Goal: Task Accomplishment & Management: Use online tool/utility

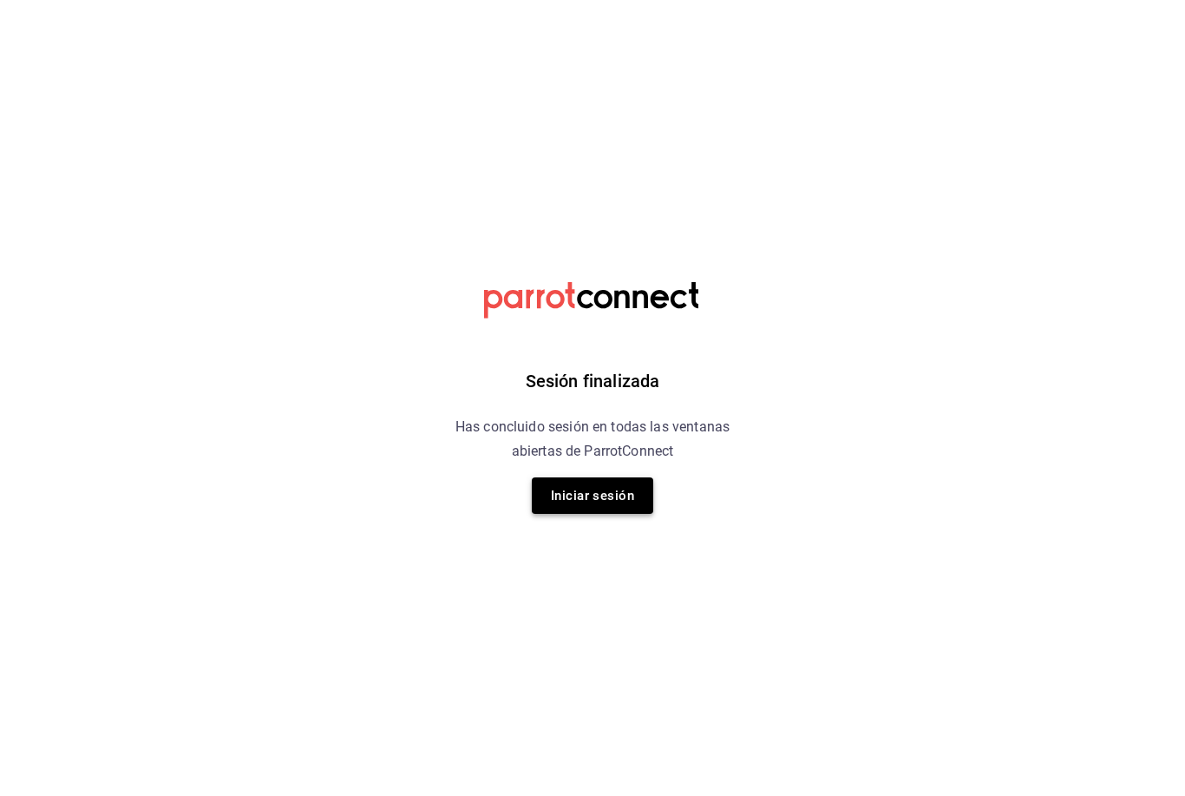
click at [568, 502] on button "Iniciar sesión" at bounding box center [592, 495] width 121 height 36
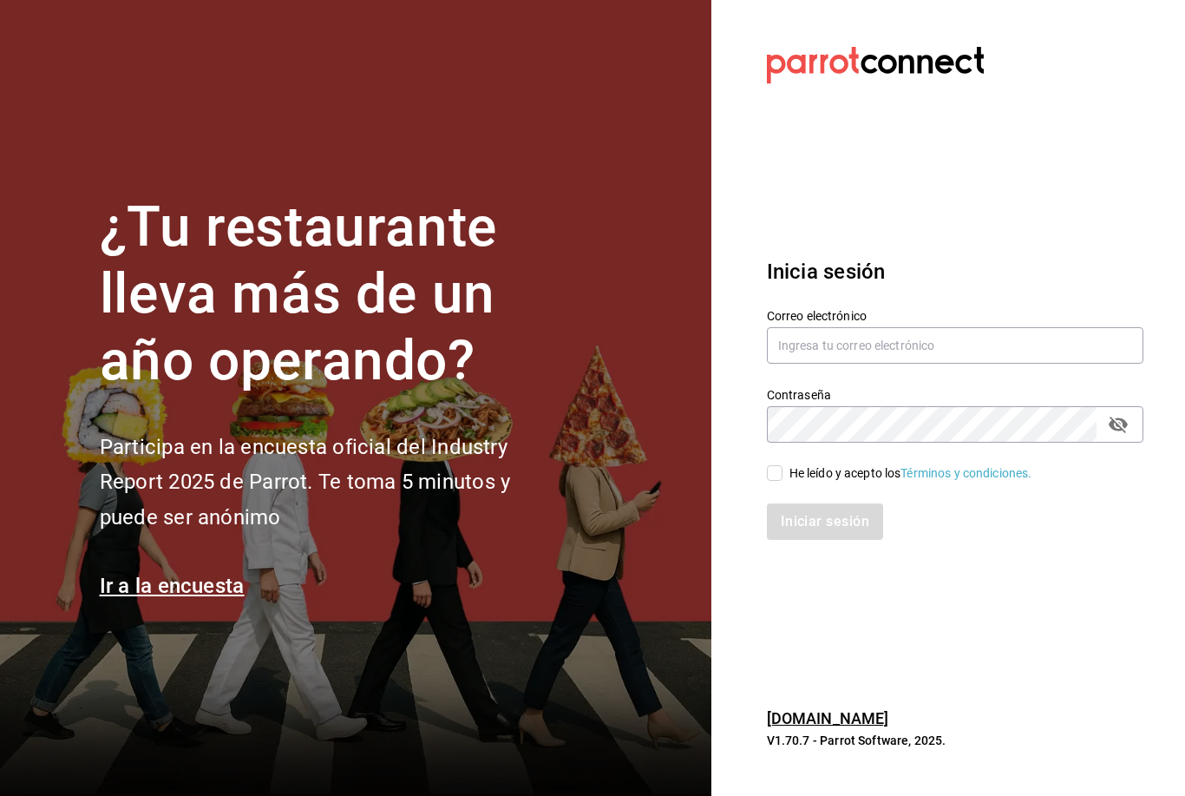
click at [772, 481] on input "He leído y acepto los Términos y condiciones." at bounding box center [775, 473] width 16 height 16
checkbox input "true"
click at [831, 364] on input "text" at bounding box center [955, 345] width 377 height 36
type input "Rebeccariera@gmail.com"
click at [824, 540] on button "Iniciar sesión" at bounding box center [825, 521] width 116 height 36
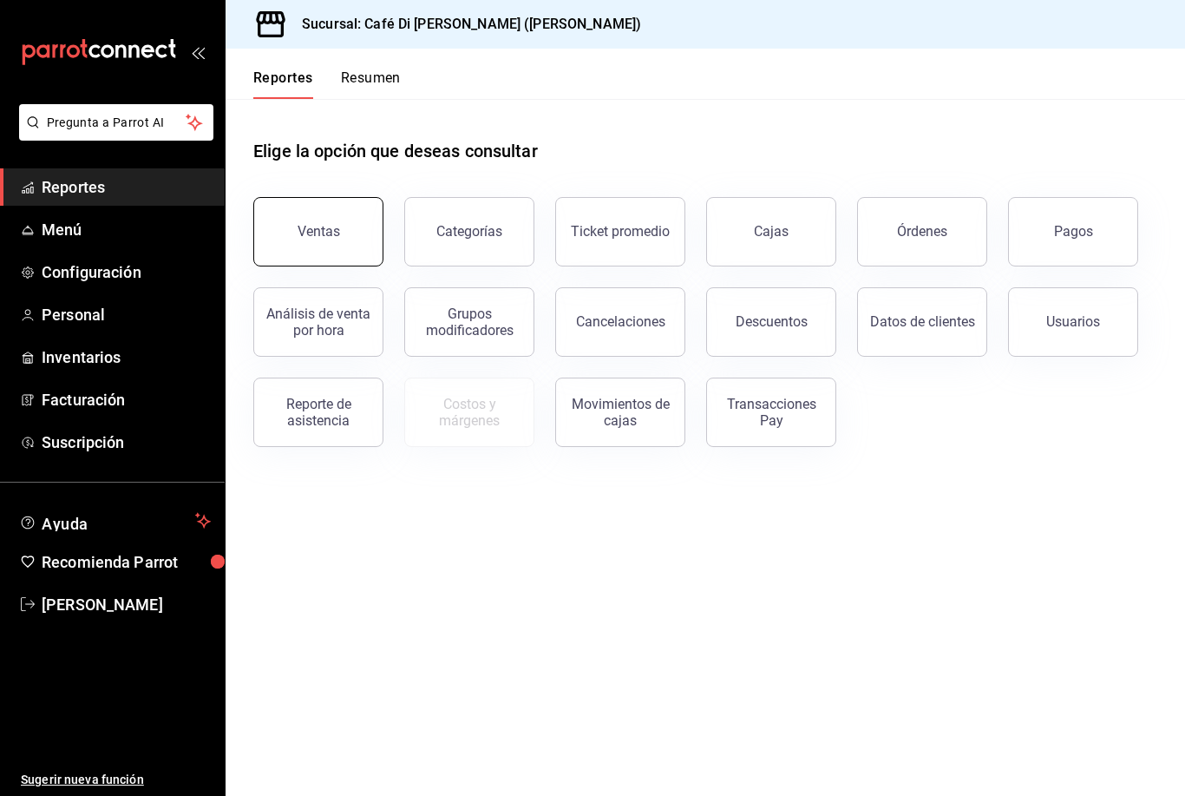
click at [305, 233] on div "Ventas" at bounding box center [319, 231] width 43 height 16
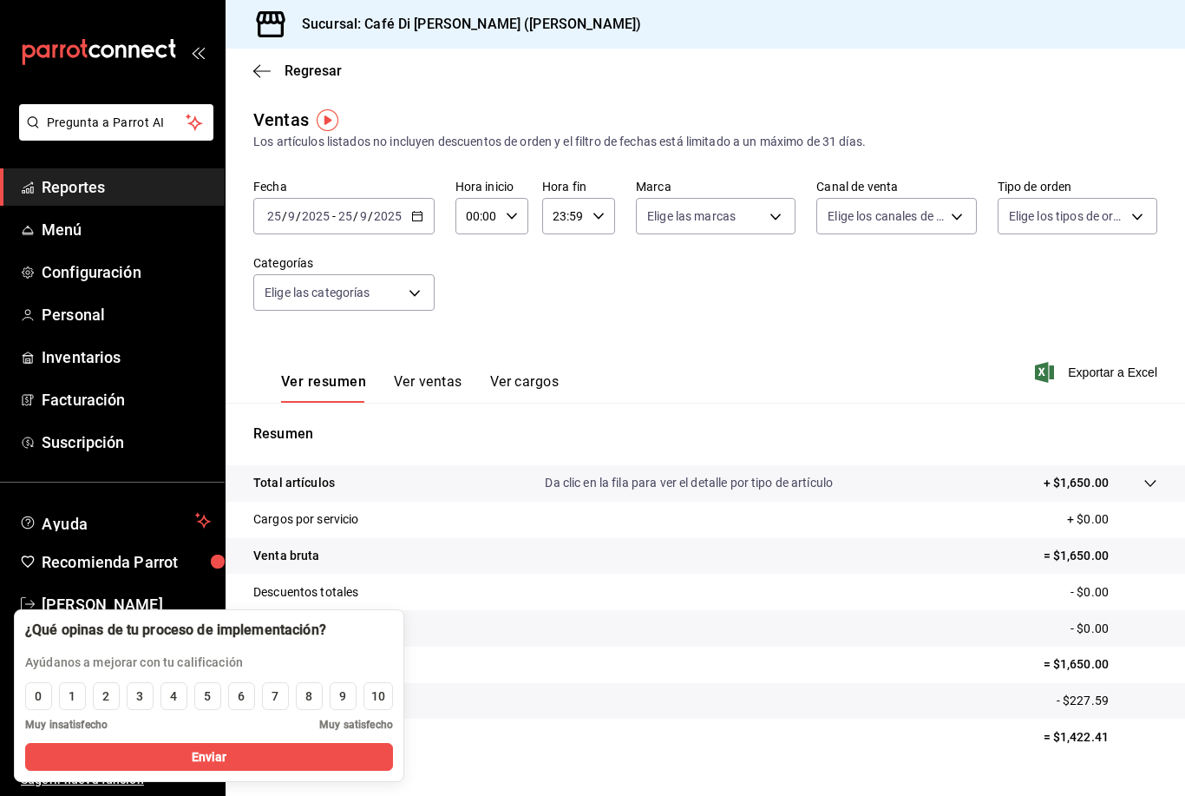
scroll to position [56, 0]
click at [408, 373] on button "Ver ventas" at bounding box center [428, 388] width 69 height 30
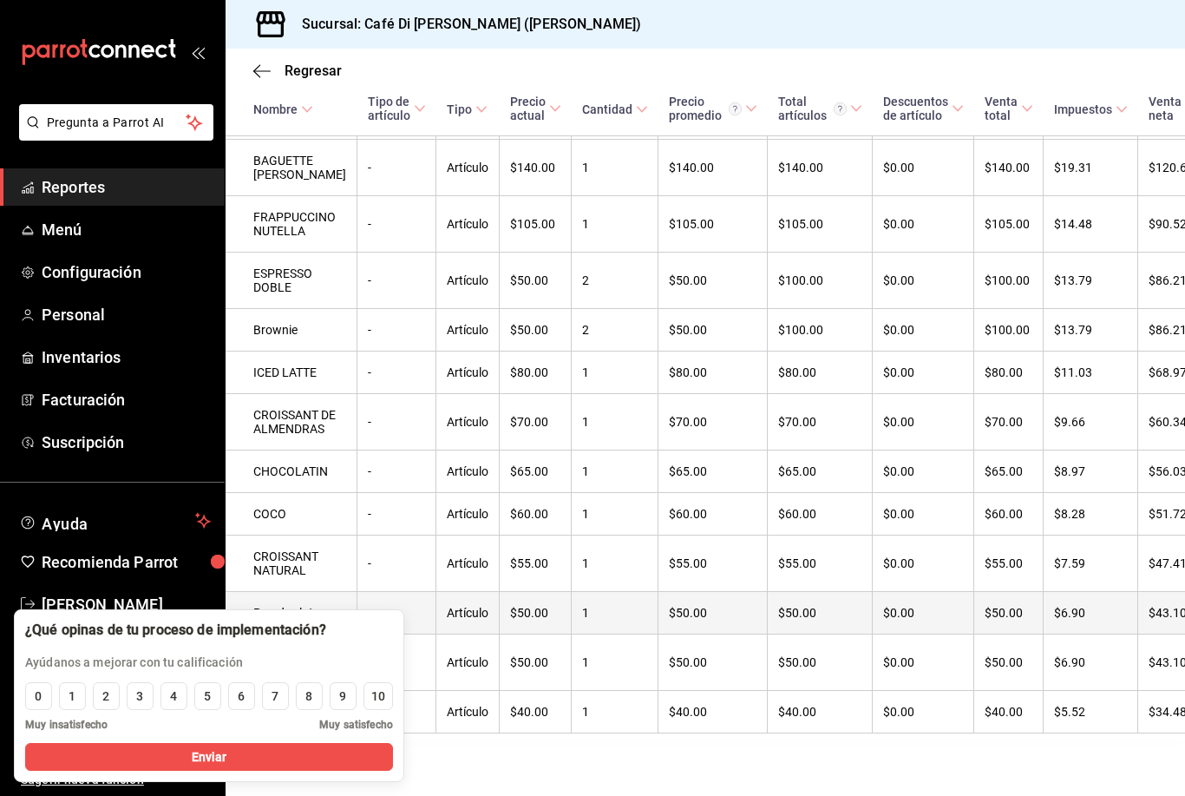
scroll to position [530, 0]
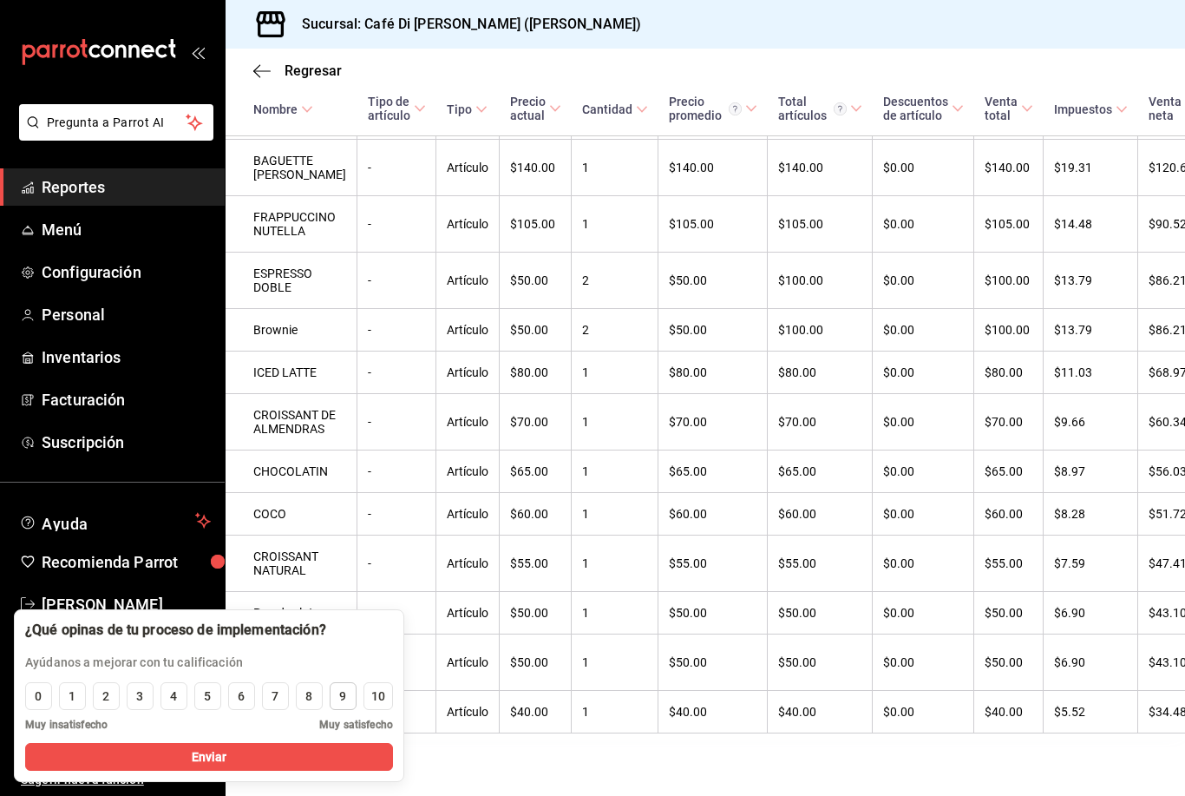
click at [342, 703] on div "9" at bounding box center [342, 696] width 7 height 18
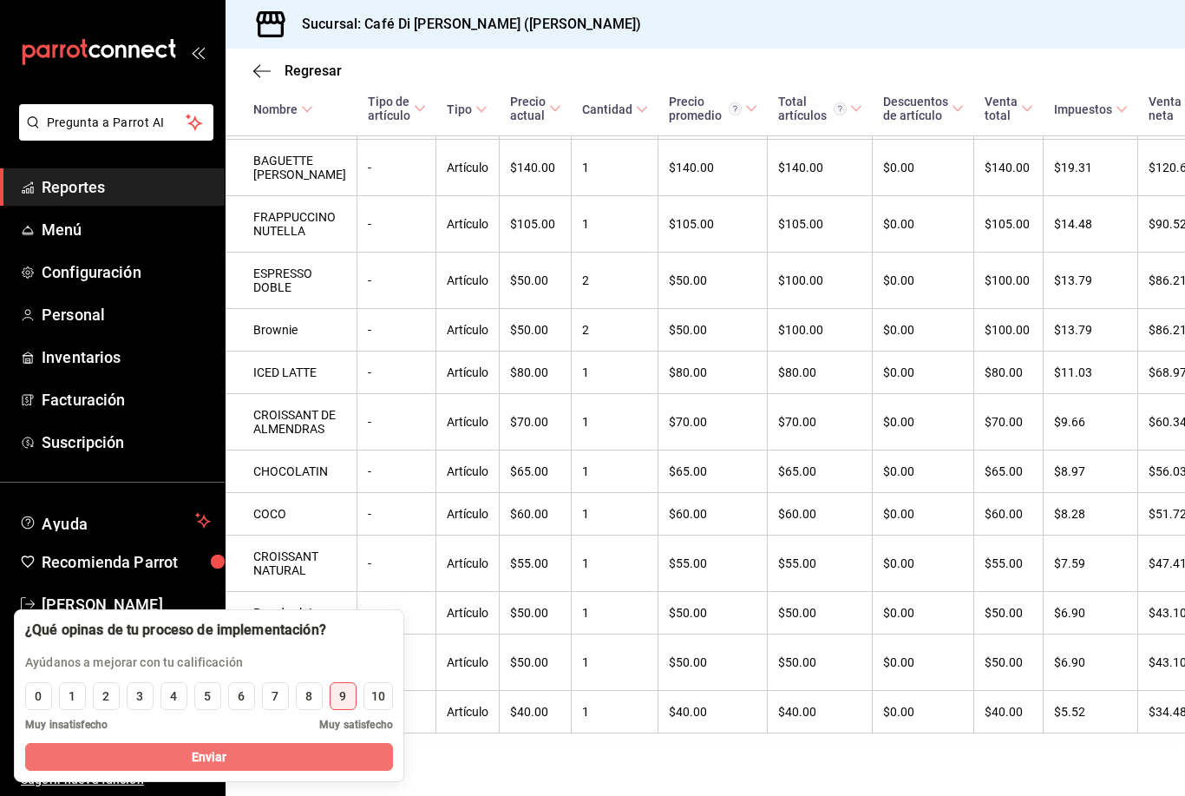
click at [345, 754] on button "Enviar" at bounding box center [209, 757] width 368 height 28
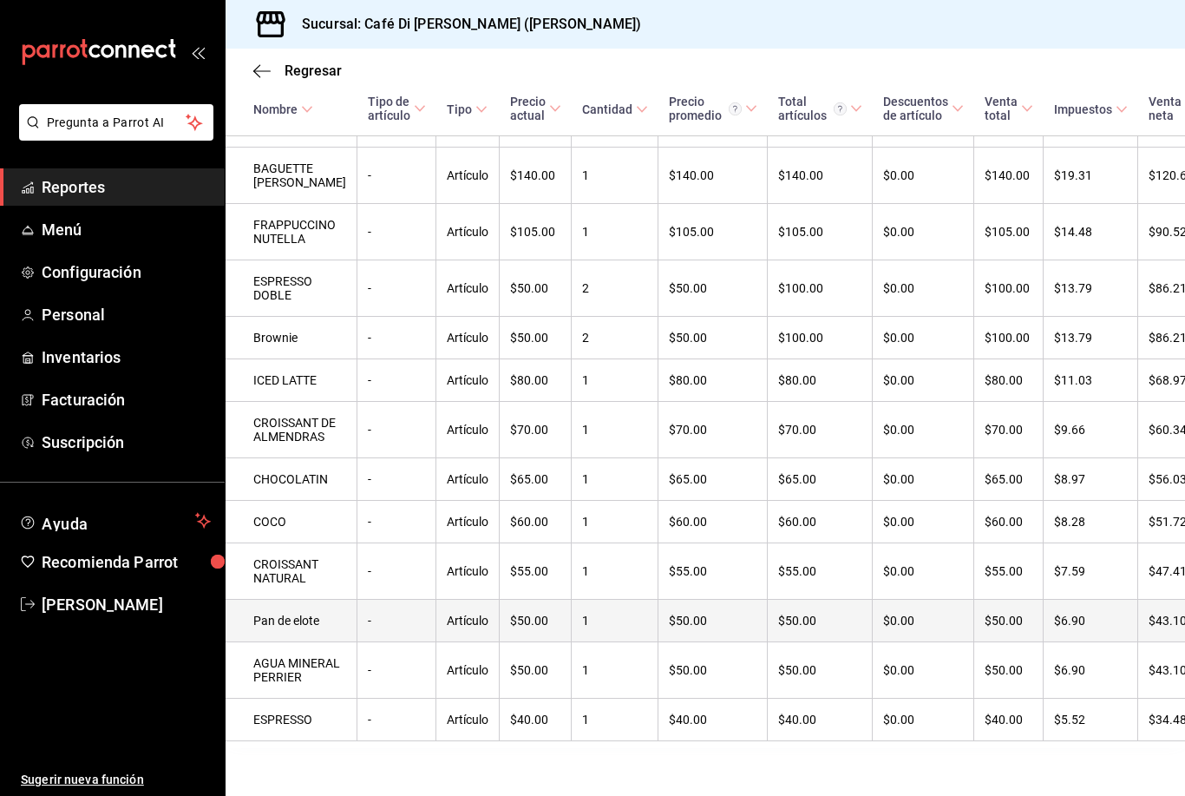
scroll to position [514, 0]
